Goal: Check status

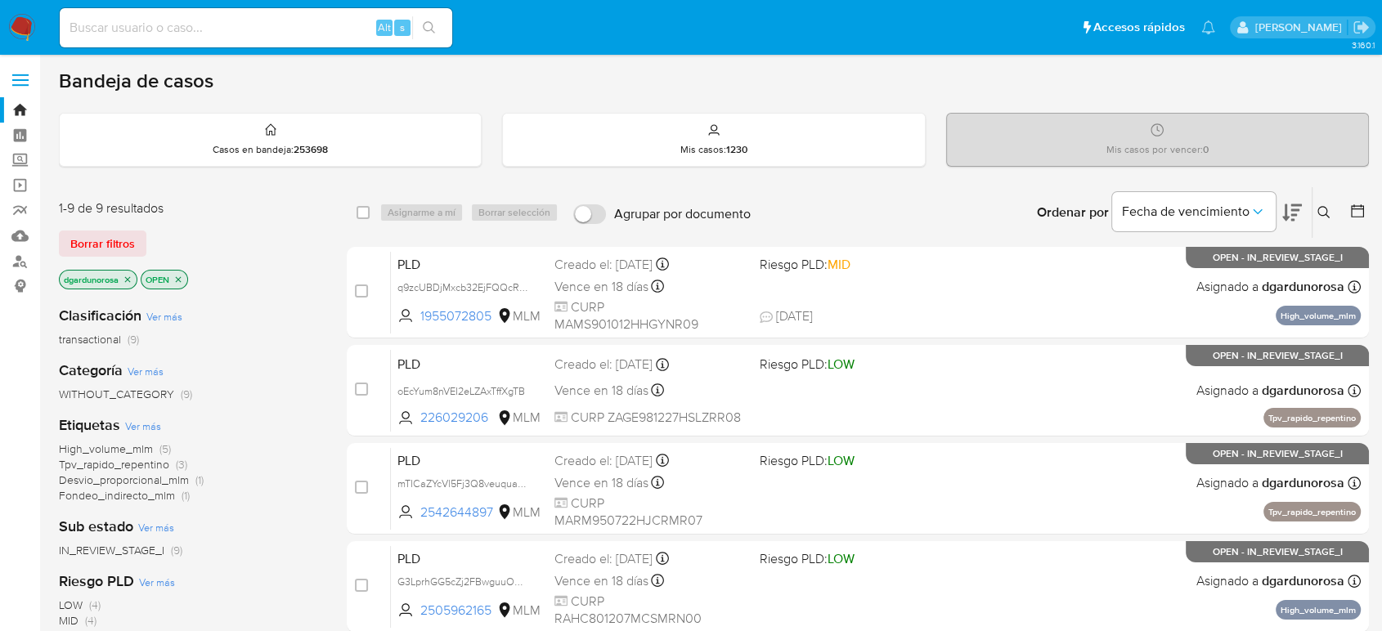
click at [255, 24] on input at bounding box center [256, 27] width 393 height 21
paste input "685611956"
type input "685611956"
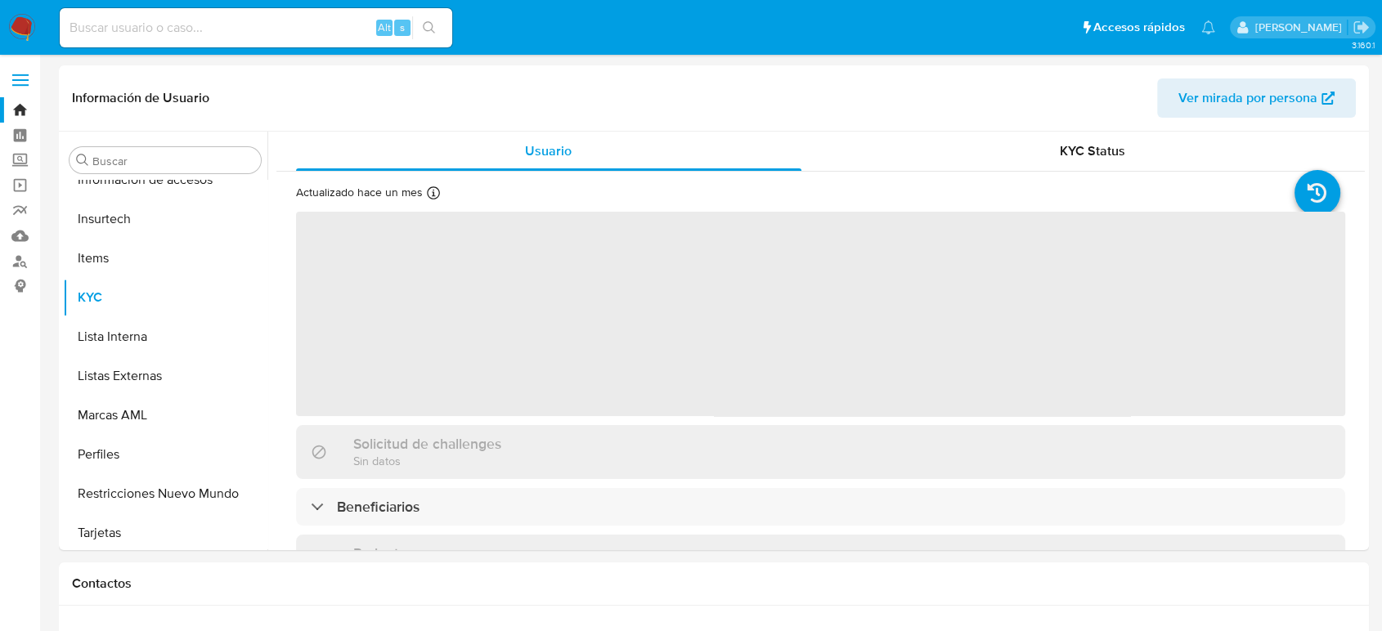
scroll to position [770, 0]
select select "10"
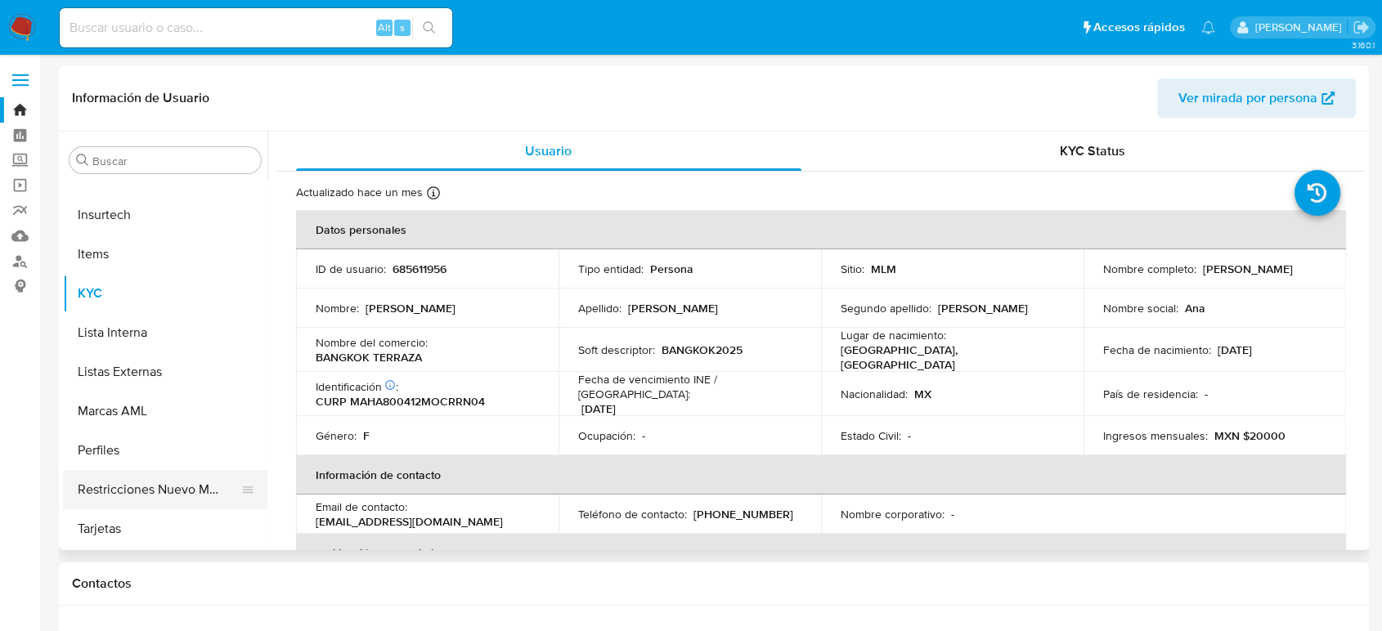
click at [172, 492] on button "Restricciones Nuevo Mundo" at bounding box center [158, 489] width 191 height 39
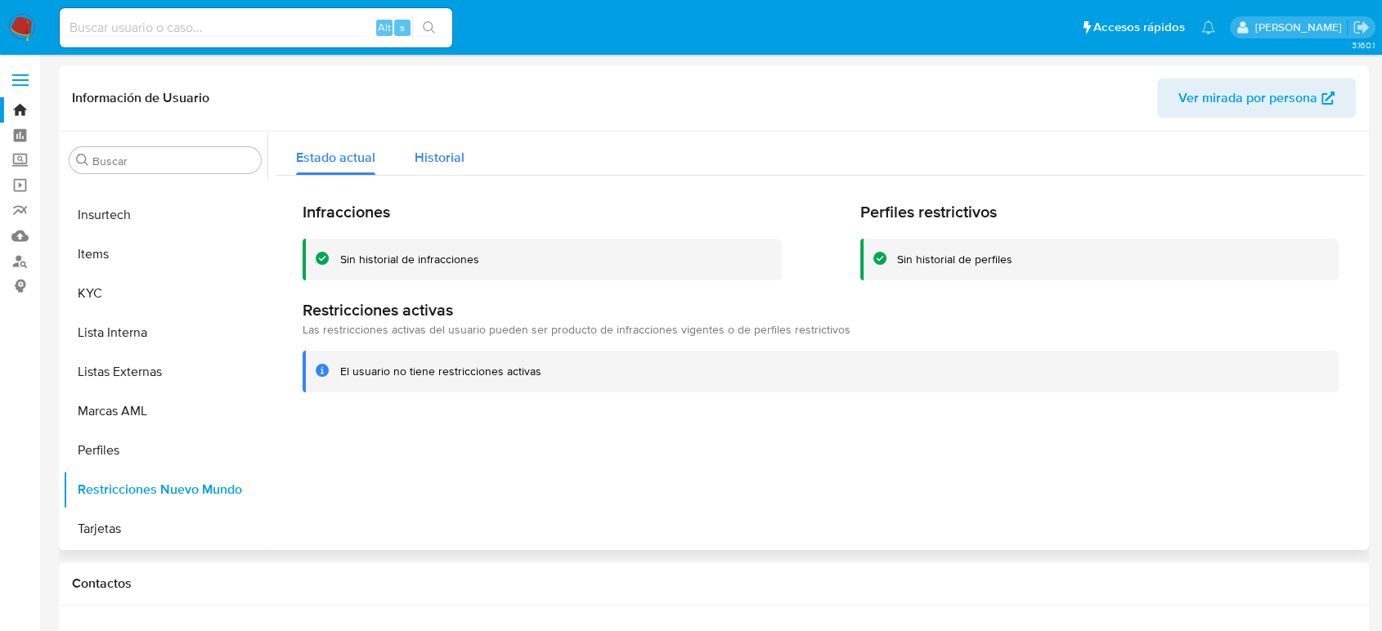
click at [457, 169] on div "Historial" at bounding box center [440, 153] width 50 height 43
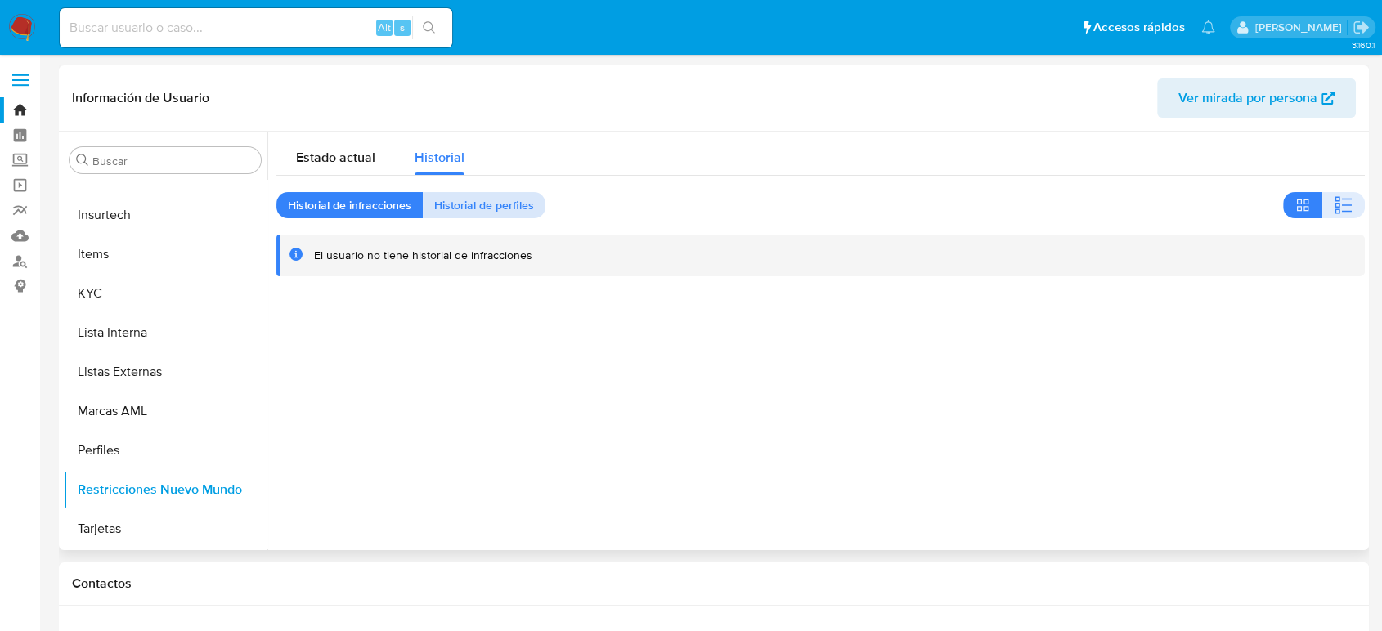
click at [514, 205] on span "Historial de perfiles" at bounding box center [484, 205] width 100 height 23
click at [391, 211] on span "Historial de infracciones" at bounding box center [349, 205] width 123 height 23
click at [329, 168] on div "Estado actual" at bounding box center [335, 153] width 79 height 43
